Goal: Task Accomplishment & Management: Manage account settings

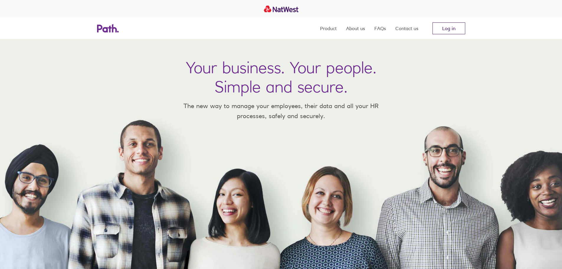
drag, startPoint x: 0, startPoint y: 0, endPoint x: 455, endPoint y: 29, distance: 456.4
click at [455, 29] on link "Log in" at bounding box center [448, 28] width 33 height 12
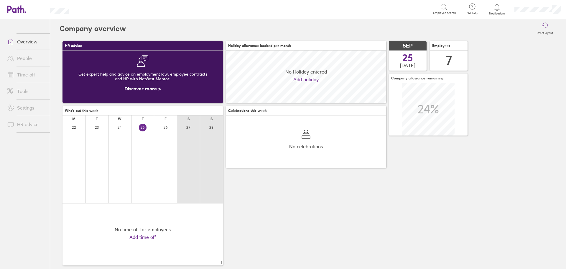
scroll to position [52, 160]
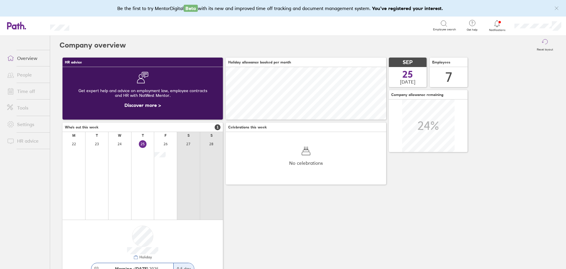
click at [496, 26] on icon at bounding box center [497, 23] width 5 height 7
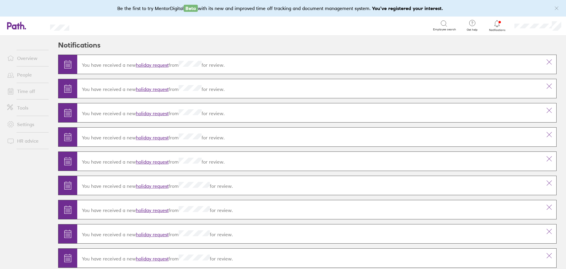
click at [156, 63] on link "holiday request" at bounding box center [152, 65] width 33 height 6
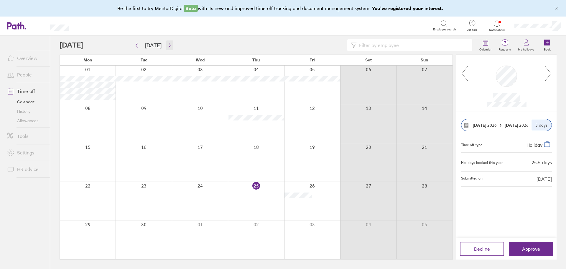
click at [168, 48] on button "button" at bounding box center [169, 45] width 7 height 10
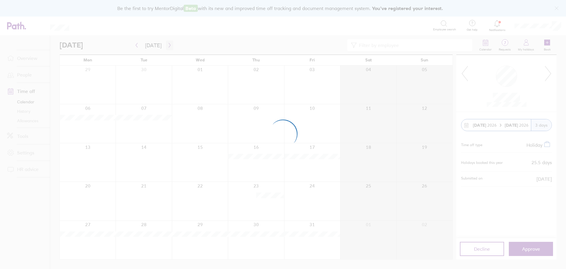
click at [168, 48] on div at bounding box center [283, 134] width 566 height 269
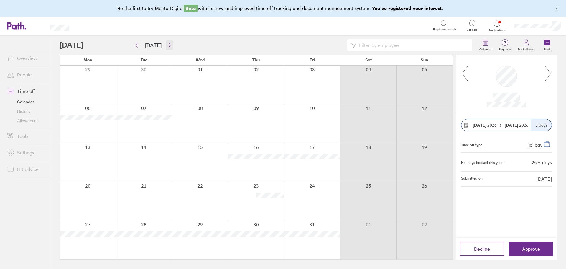
click at [167, 47] on icon "button" at bounding box center [169, 45] width 4 height 5
click at [169, 47] on icon "button" at bounding box center [170, 45] width 2 height 4
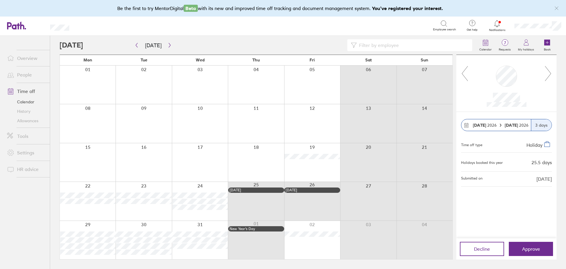
click at [543, 76] on div at bounding box center [506, 83] width 76 height 47
click at [549, 73] on icon at bounding box center [547, 73] width 7 height 16
click at [548, 74] on icon at bounding box center [547, 73] width 7 height 16
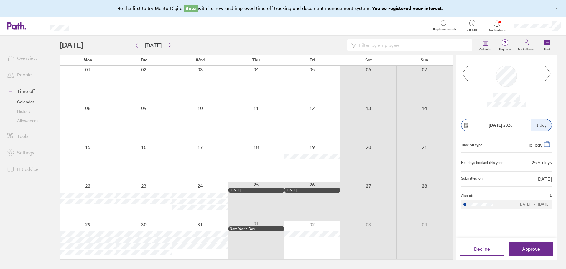
click at [548, 73] on icon at bounding box center [547, 73] width 7 height 16
click at [547, 74] on icon at bounding box center [547, 73] width 7 height 16
click at [27, 75] on link "People" at bounding box center [25, 75] width 47 height 12
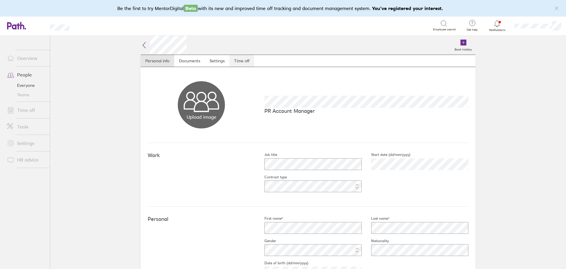
click at [246, 59] on link "Time off" at bounding box center [241, 61] width 25 height 12
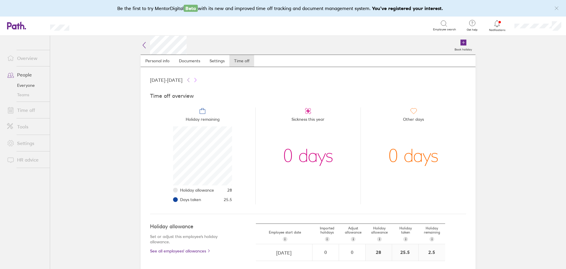
click at [198, 79] on icon at bounding box center [195, 80] width 5 height 5
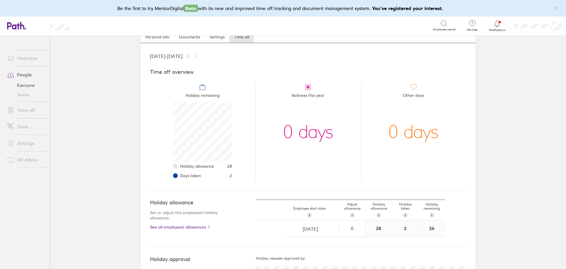
scroll to position [47, 0]
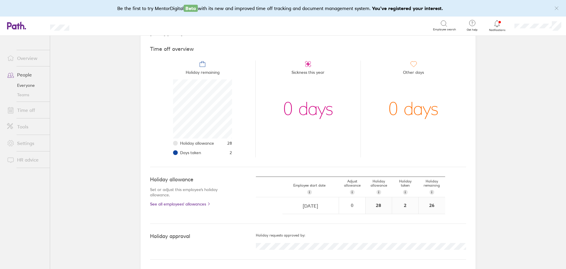
click at [494, 27] on div at bounding box center [497, 23] width 19 height 8
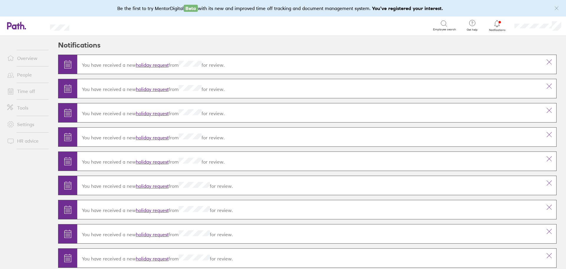
click at [164, 65] on link "holiday request" at bounding box center [152, 65] width 33 height 6
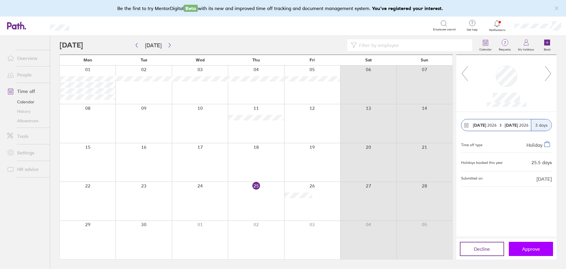
click at [527, 250] on span "Approve" at bounding box center [531, 248] width 18 height 5
click at [527, 249] on span "Approve" at bounding box center [531, 248] width 18 height 5
click at [532, 254] on button "Approve" at bounding box center [531, 248] width 44 height 14
click at [531, 249] on span "Approve" at bounding box center [531, 248] width 18 height 5
click at [548, 74] on icon at bounding box center [547, 73] width 7 height 16
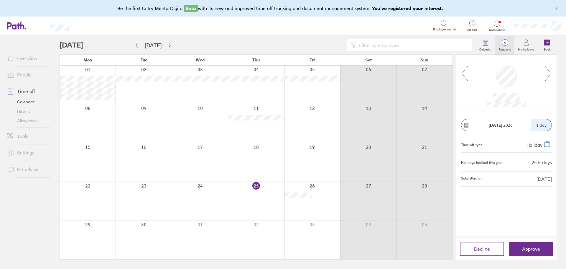
click at [506, 45] on span "6" at bounding box center [504, 42] width 19 height 5
click at [533, 246] on span "Approve" at bounding box center [531, 248] width 18 height 5
click at [549, 74] on icon at bounding box center [547, 73] width 7 height 16
click at [539, 249] on span "Approve" at bounding box center [531, 248] width 18 height 5
click at [533, 247] on span "Approve" at bounding box center [531, 248] width 18 height 5
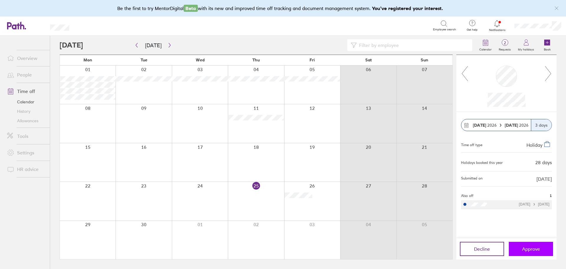
click at [529, 251] on span "Approve" at bounding box center [531, 248] width 18 height 5
click at [535, 246] on span "Approve" at bounding box center [531, 248] width 18 height 5
